Goal: Task Accomplishment & Management: Use online tool/utility

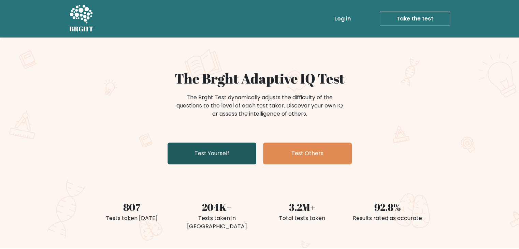
click at [238, 149] on link "Test Yourself" at bounding box center [212, 154] width 89 height 22
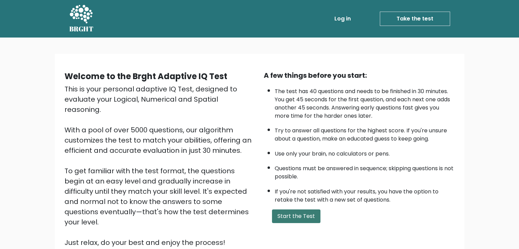
click at [288, 217] on button "Start the Test" at bounding box center [296, 217] width 48 height 14
